Goal: Transaction & Acquisition: Obtain resource

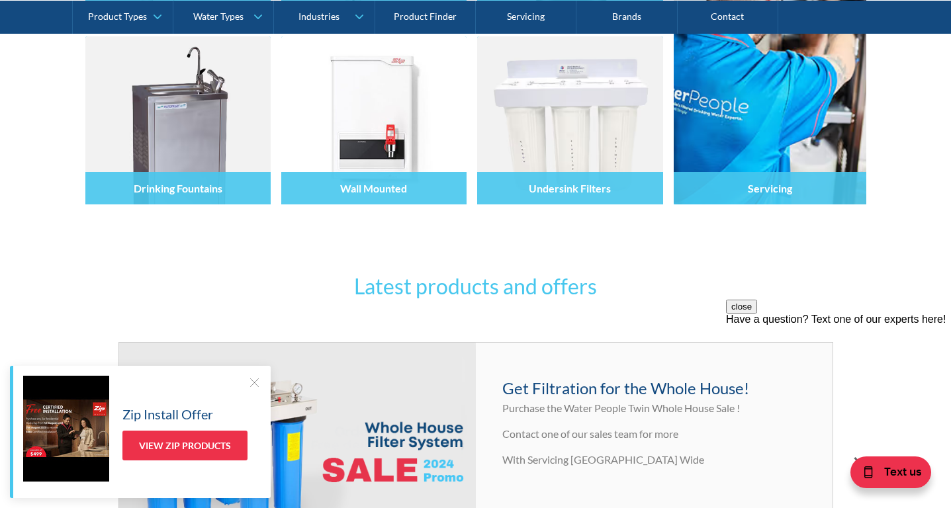
scroll to position [132, 0]
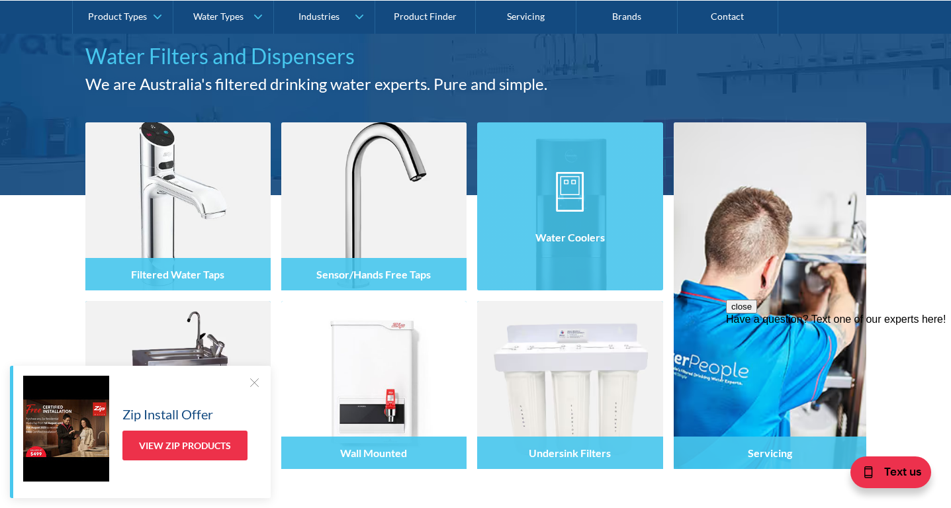
click at [568, 234] on h4 "Water Coolers" at bounding box center [569, 237] width 69 height 13
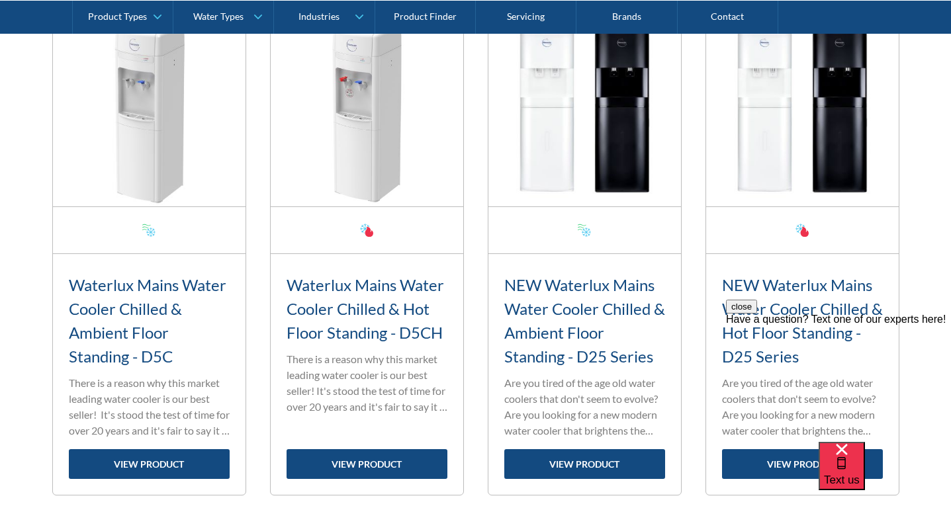
scroll to position [529, 0]
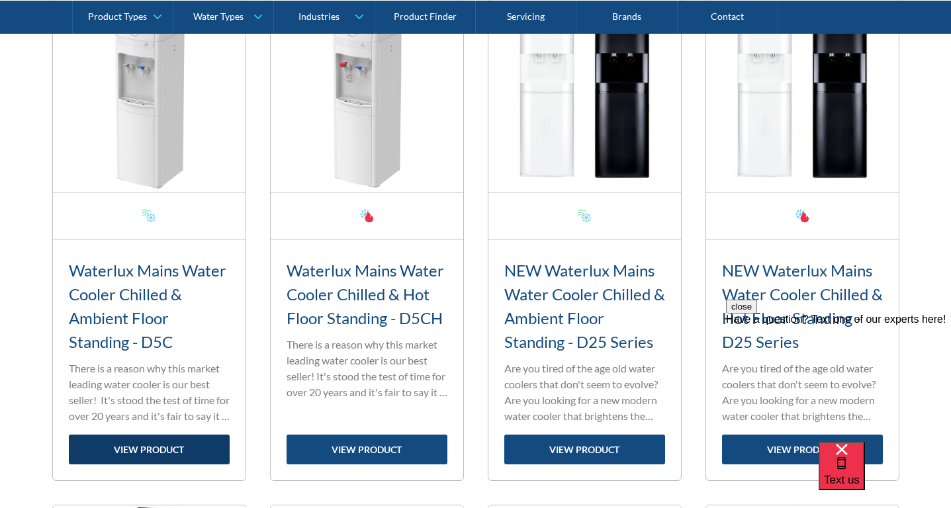
click at [194, 447] on link "view product" at bounding box center [149, 450] width 161 height 30
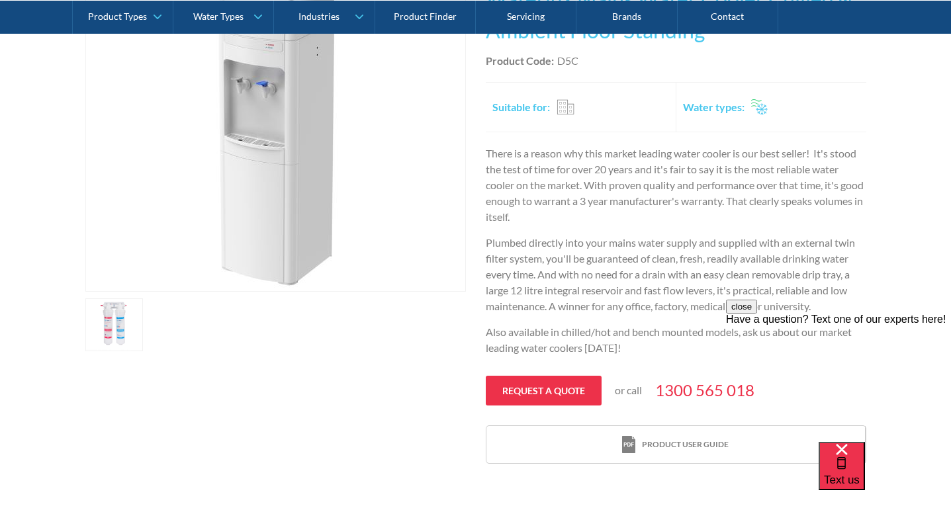
scroll to position [265, 0]
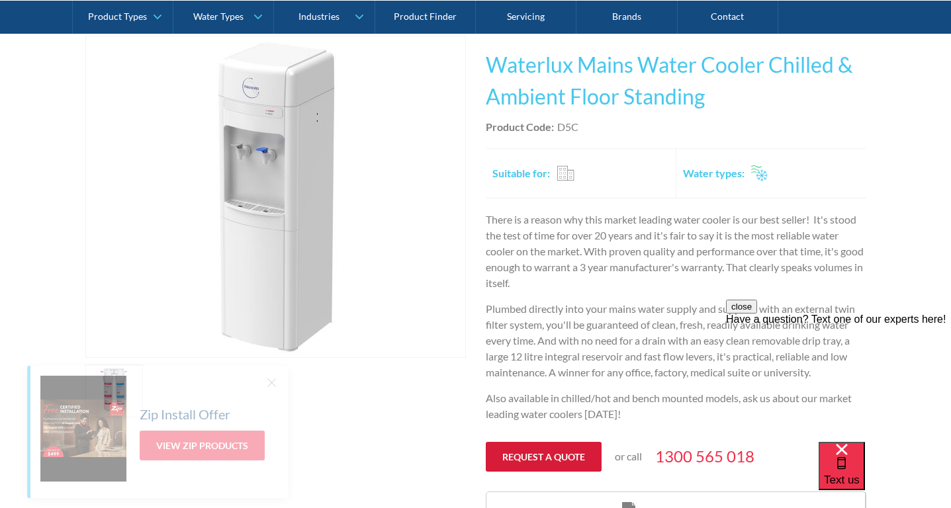
click at [544, 459] on link "Request a quote" at bounding box center [544, 457] width 116 height 30
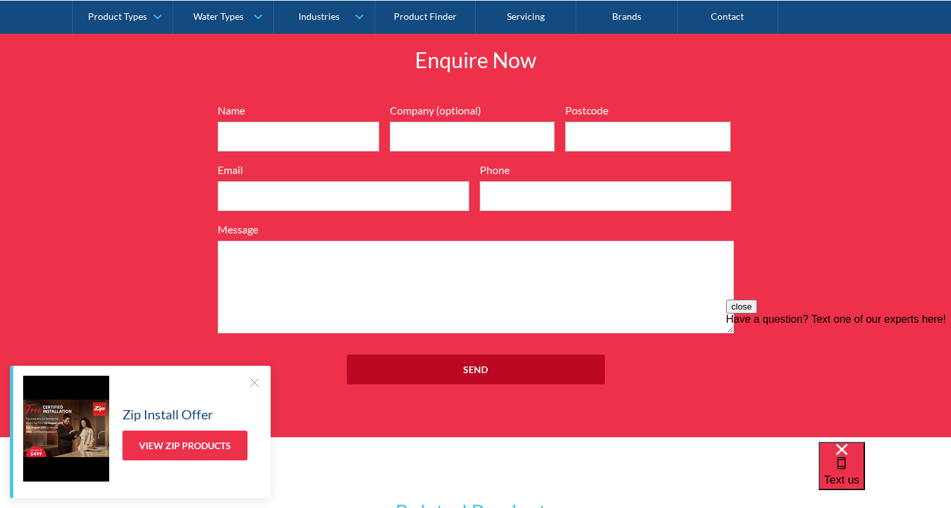
scroll to position [1527, 0]
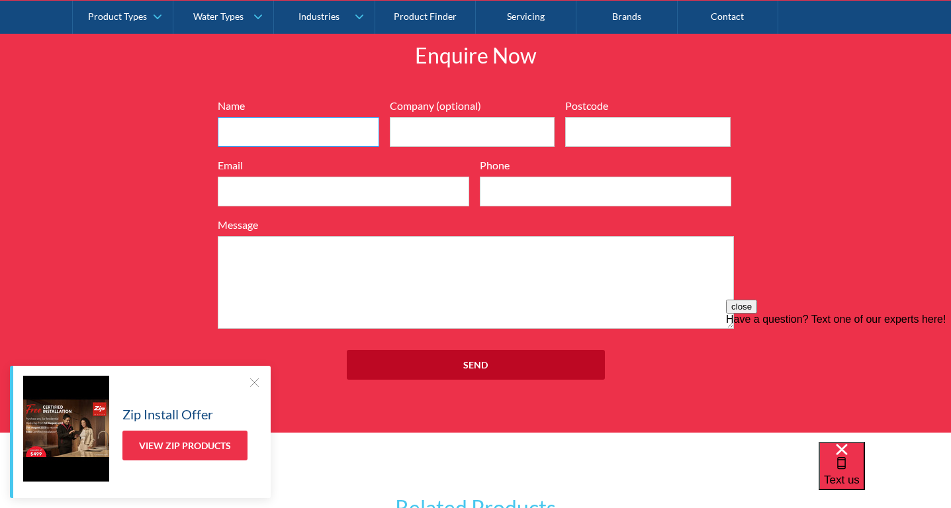
click at [244, 120] on input "Name" at bounding box center [298, 132] width 161 height 30
type input "Cheryl Missen"
click at [409, 122] on input "Company (optional)" at bounding box center [472, 132] width 165 height 30
type input "Northside clinic"
click at [620, 130] on input "Postcode" at bounding box center [647, 132] width 165 height 30
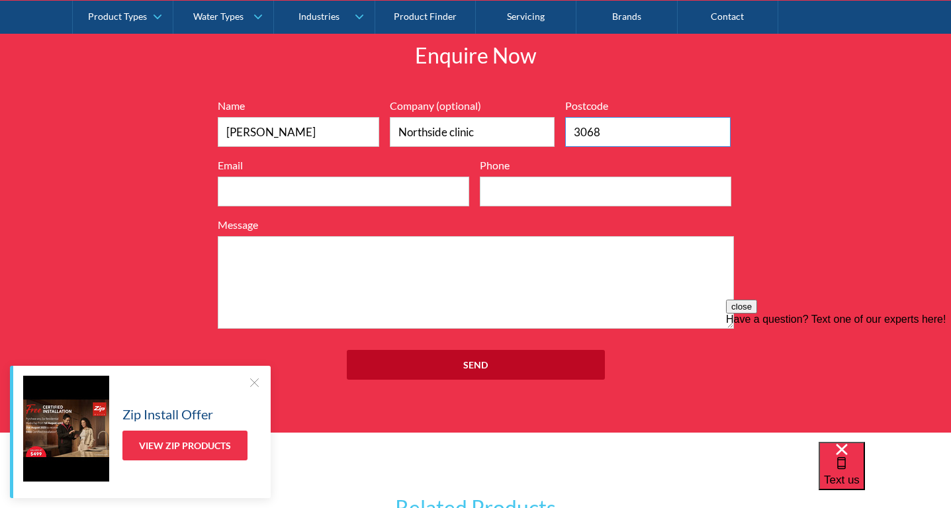
type input "3068"
click at [249, 193] on input "Email" at bounding box center [343, 192] width 251 height 30
type input "cheryl.missen@northsideclinic.net.au"
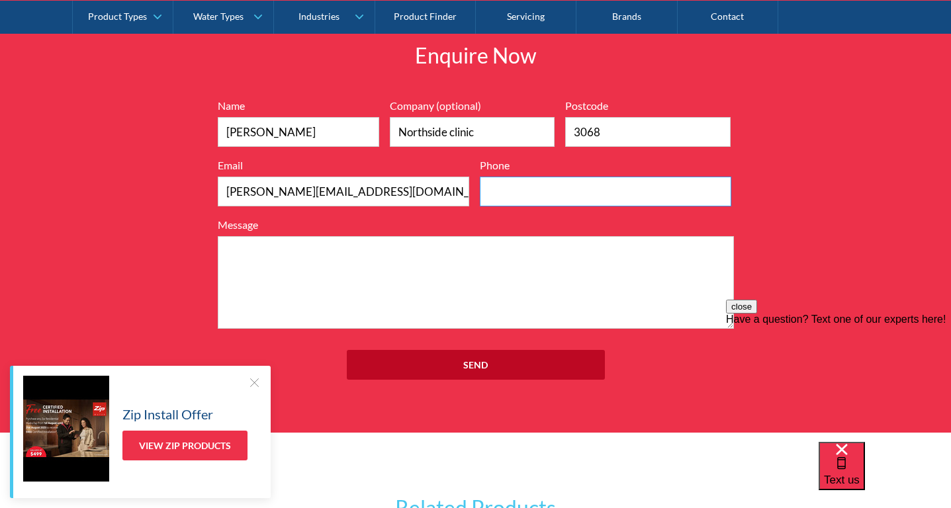
click at [546, 194] on input "Phone" at bounding box center [605, 192] width 251 height 30
type input "0394857700"
click at [245, 285] on textarea "Message" at bounding box center [476, 282] width 516 height 93
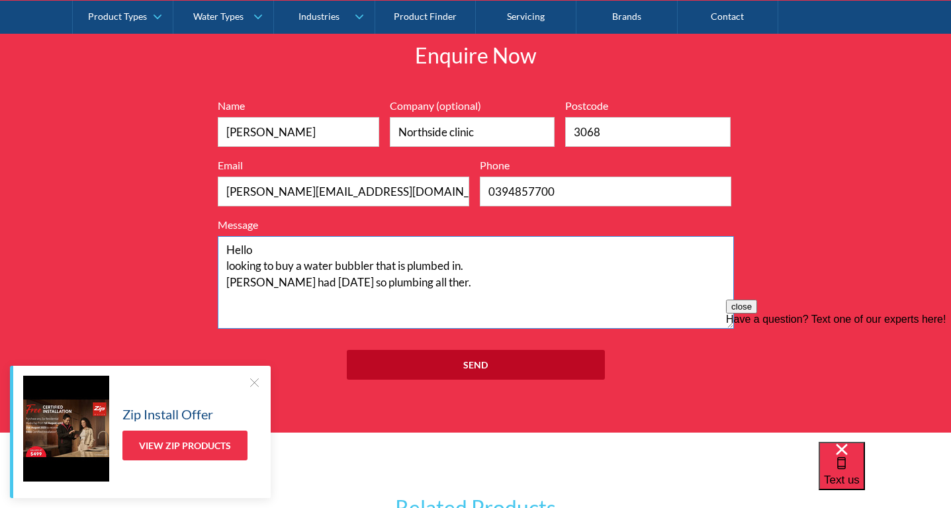
click at [241, 278] on textarea "Hello looking to buy a water bubbler that is plumbed in. wehave had one years a…" at bounding box center [476, 282] width 516 height 93
click at [232, 280] on textarea "Hello looking to buy a water bubbler that is plumbed in. we have had one years …" at bounding box center [476, 282] width 516 height 93
click at [419, 280] on textarea "Hello looking to buy a water bubbler that is plumbed in. We have had one years …" at bounding box center [476, 282] width 516 height 93
click at [473, 280] on textarea "Hello looking to buy a water bubbler that is plumbed in. We have had one years …" at bounding box center [476, 282] width 516 height 93
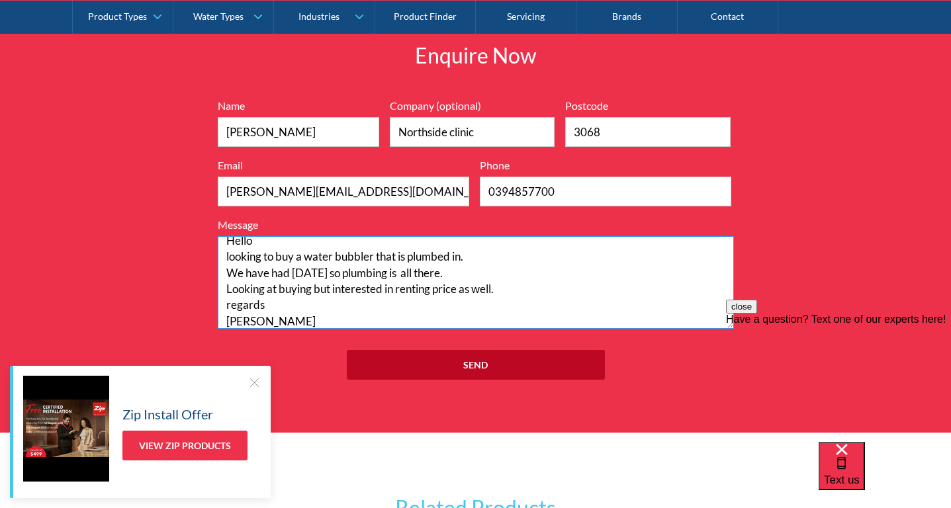
click at [267, 318] on textarea "Hello looking to buy a water bubbler that is plumbed in. We have had one years …" at bounding box center [476, 282] width 516 height 93
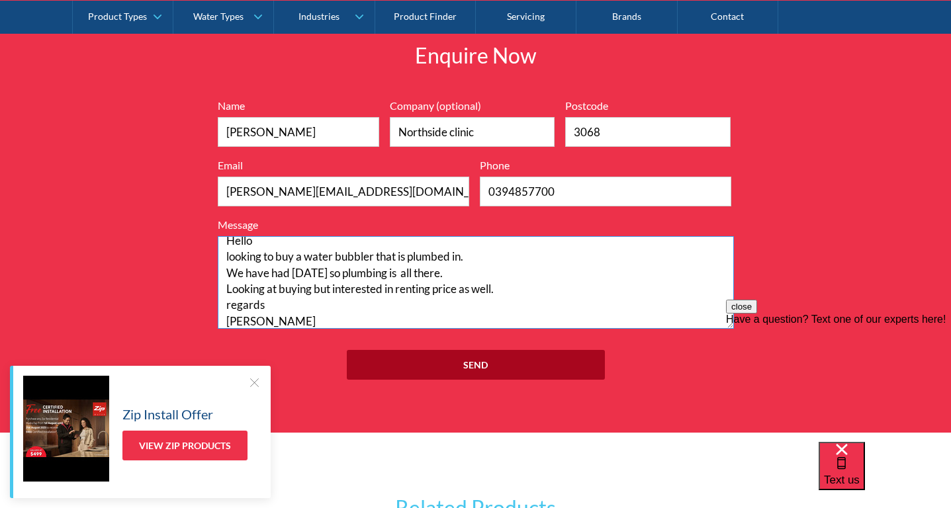
type textarea "Hello looking to buy a water bubbler that is plumbed in. We have had one years …"
click at [478, 360] on input "Send" at bounding box center [476, 365] width 258 height 30
